Goal: Navigation & Orientation: Find specific page/section

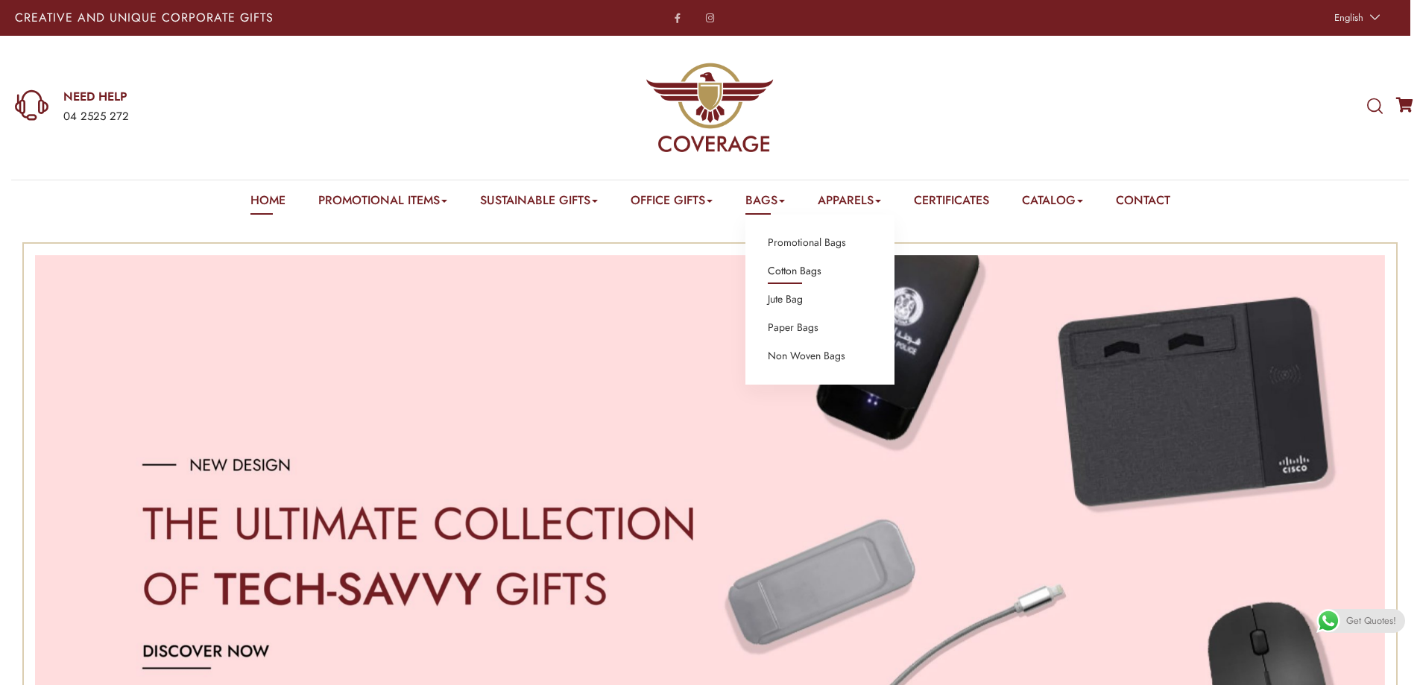
click at [781, 276] on link "Cotton Bags" at bounding box center [795, 271] width 54 height 19
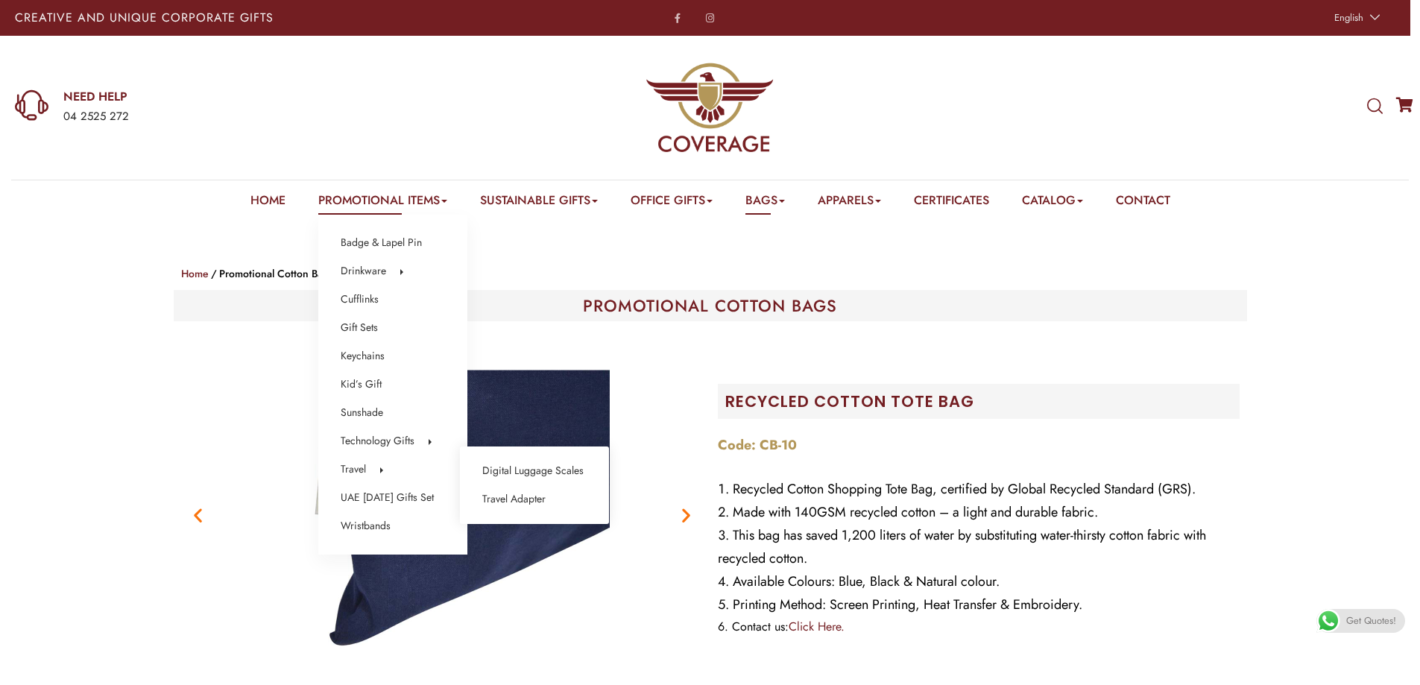
click at [355, 470] on li "Travel Digital Luggage Scales Travel Adapter" at bounding box center [393, 469] width 104 height 19
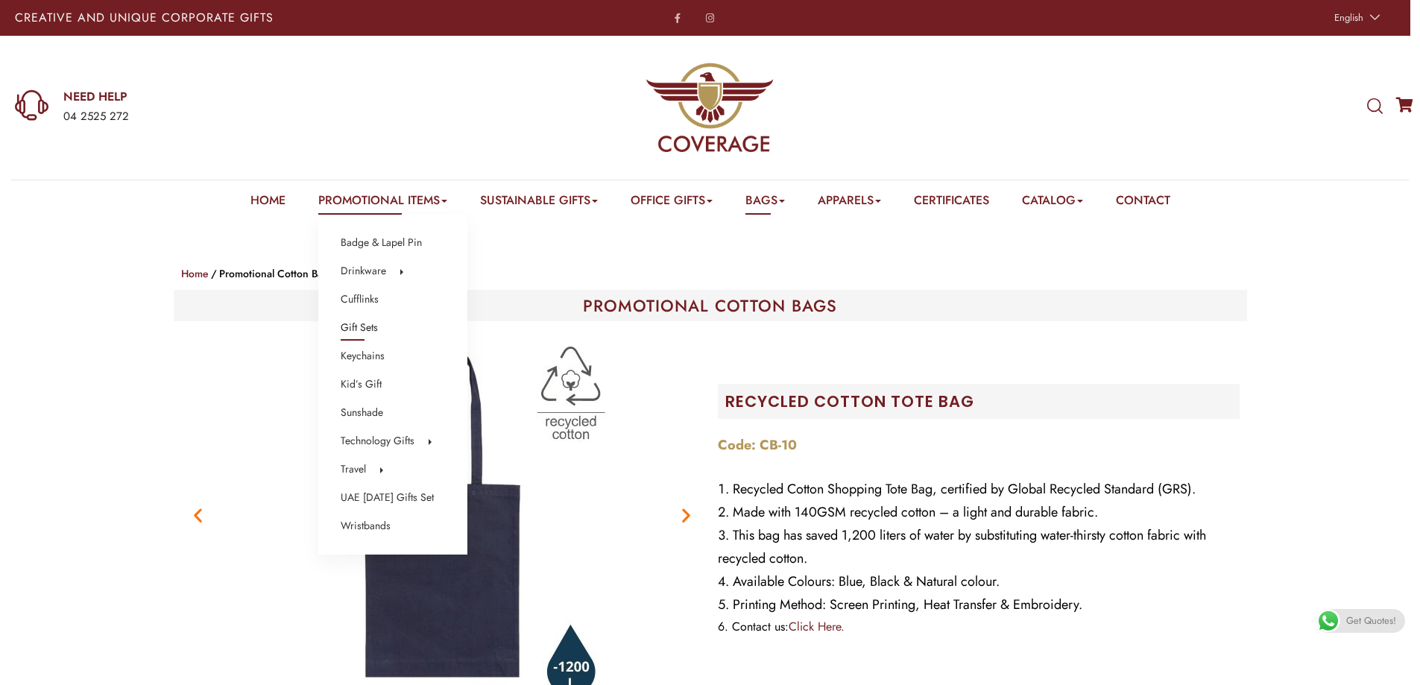
click at [358, 325] on link "Gift Sets" at bounding box center [359, 327] width 37 height 19
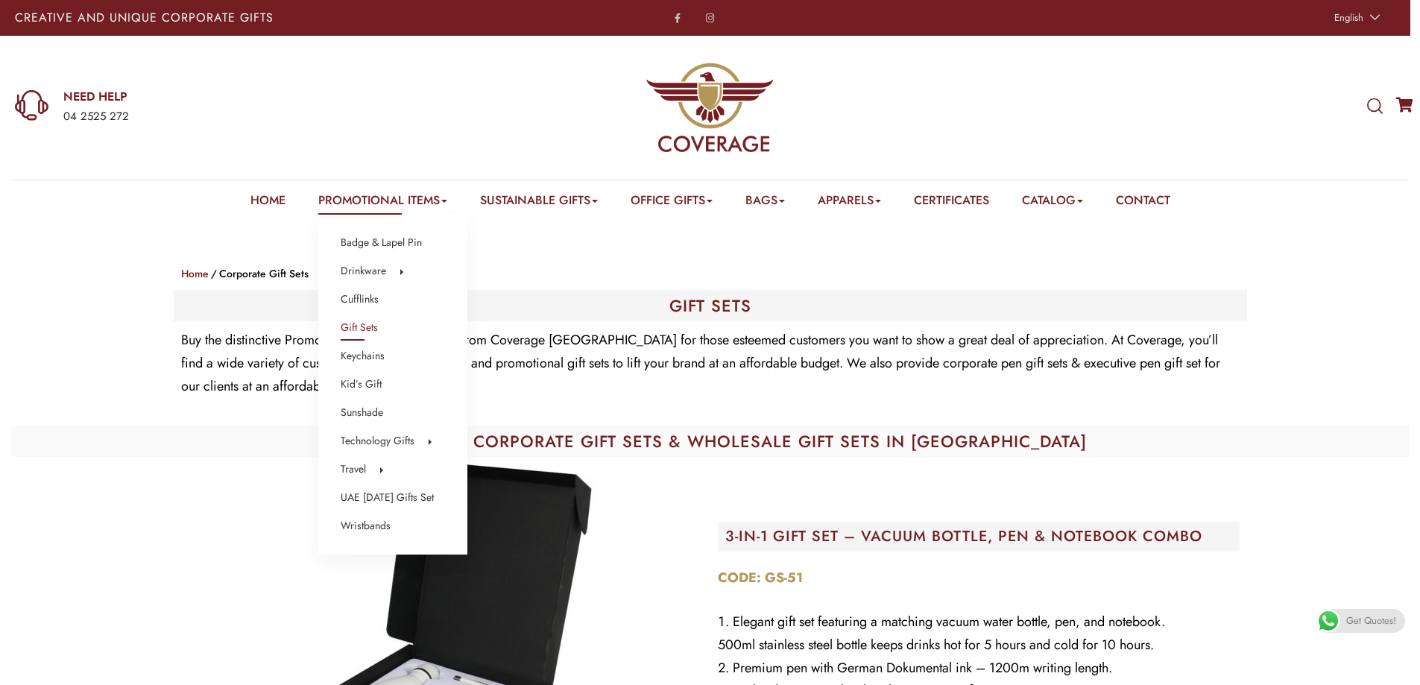
scroll to position [75, 0]
